Goal: Entertainment & Leisure: Consume media (video, audio)

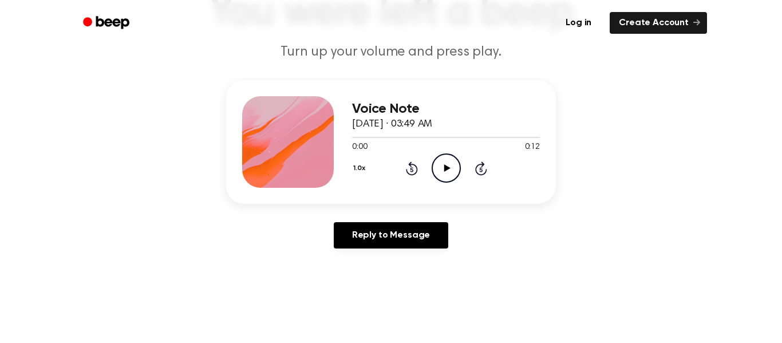
scroll to position [106, 0]
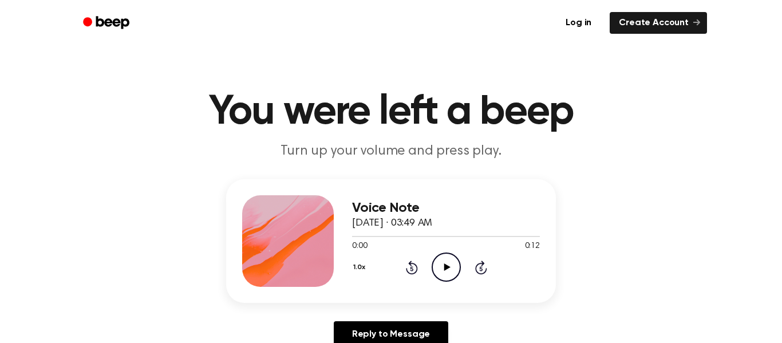
click at [440, 266] on icon "Play Audio" at bounding box center [446, 266] width 29 height 29
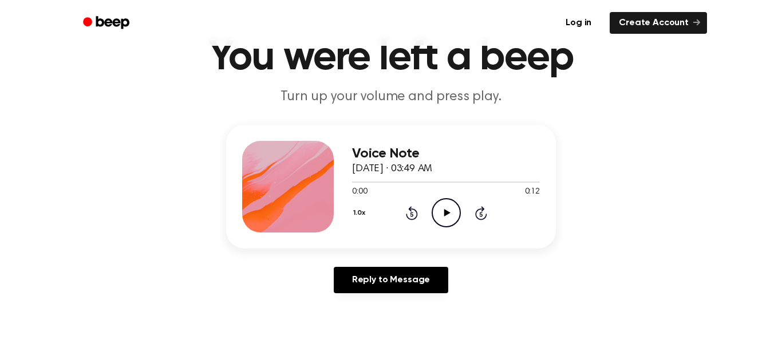
scroll to position [57, 0]
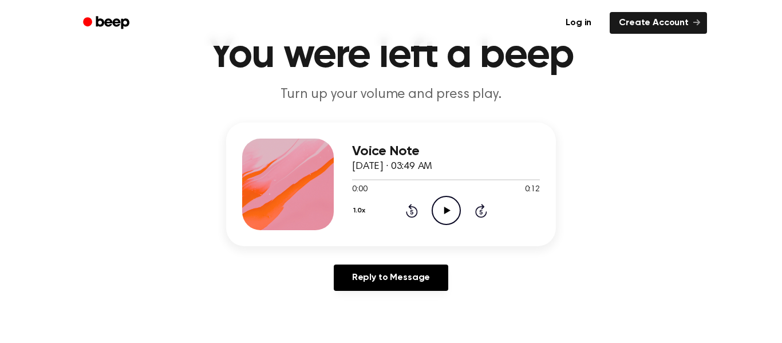
click at [447, 212] on icon "Play Audio" at bounding box center [446, 210] width 29 height 29
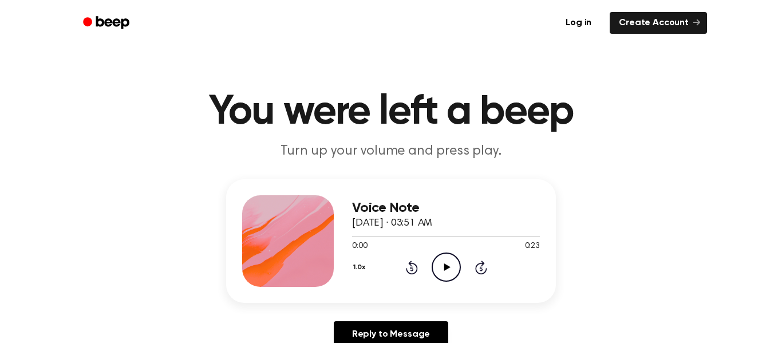
click at [435, 270] on icon "Play Audio" at bounding box center [446, 266] width 29 height 29
click at [442, 254] on icon "Play Audio" at bounding box center [446, 266] width 29 height 29
click at [436, 287] on div "Voice Note [DATE] · 03:52 AM 0:00 0:16 Your browser does not support the [objec…" at bounding box center [391, 241] width 330 height 124
click at [443, 269] on icon "Play Audio" at bounding box center [446, 266] width 29 height 29
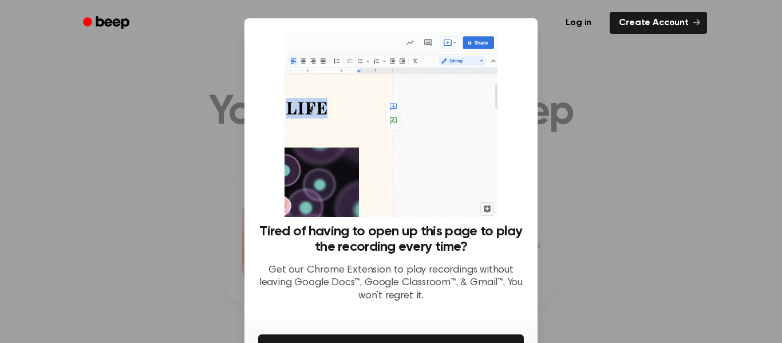
click at [194, 140] on div at bounding box center [391, 171] width 782 height 343
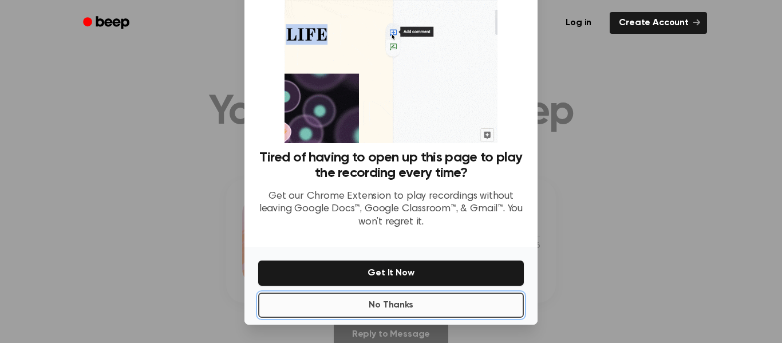
click at [349, 299] on button "No Thanks" at bounding box center [391, 305] width 266 height 25
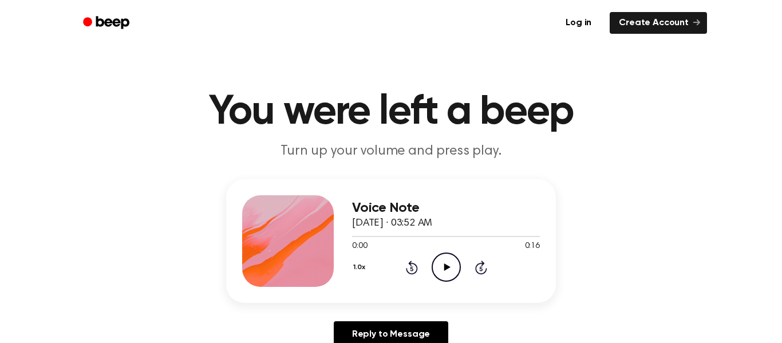
click at [442, 267] on icon "Play Audio" at bounding box center [446, 266] width 29 height 29
click at [439, 267] on icon "Play Audio" at bounding box center [446, 266] width 29 height 29
